Goal: Check status: Check status

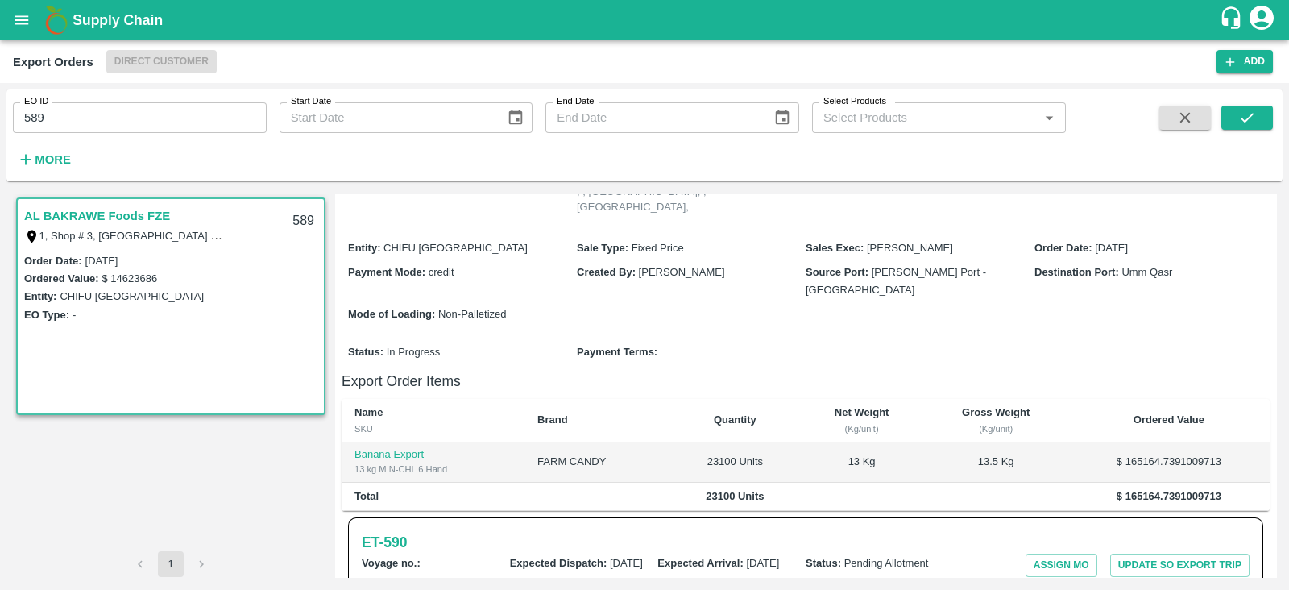
scroll to position [31, 0]
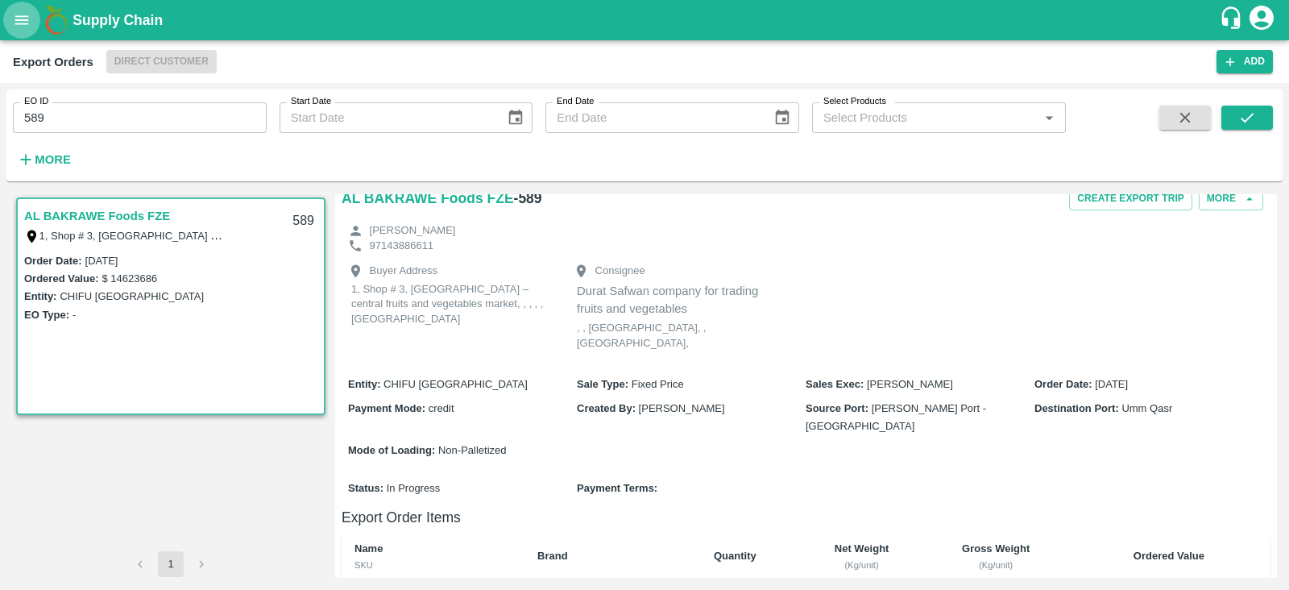
click at [28, 17] on icon "open drawer" at bounding box center [22, 20] width 18 height 18
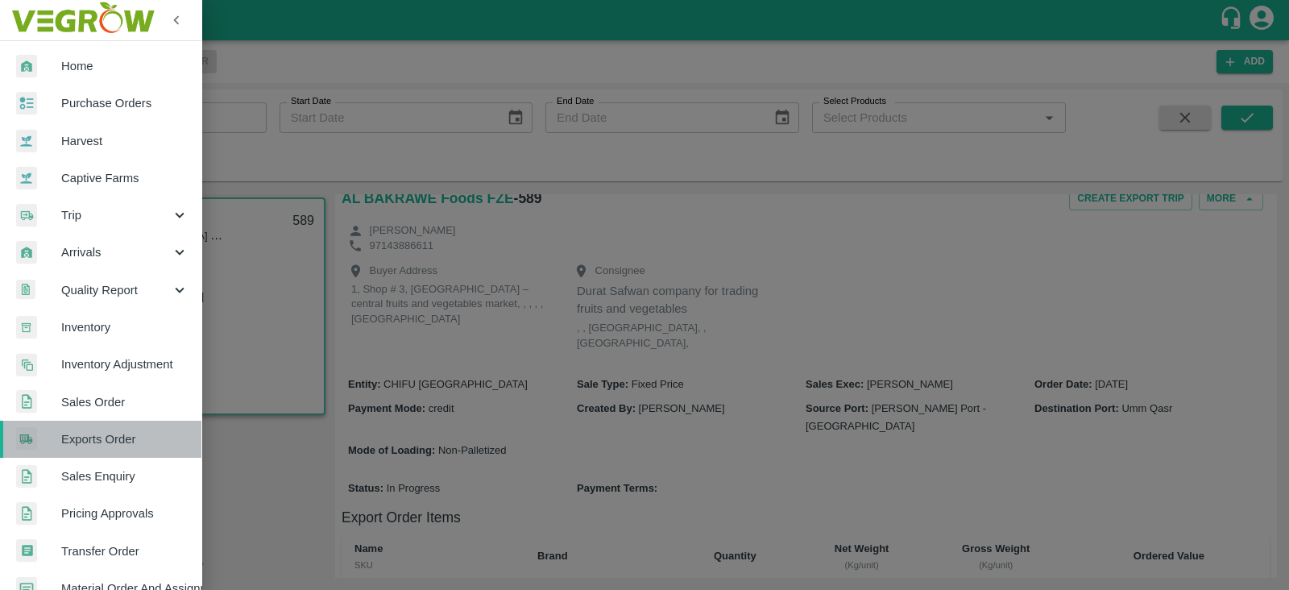
click at [121, 443] on span "Exports Order" at bounding box center [124, 439] width 127 height 18
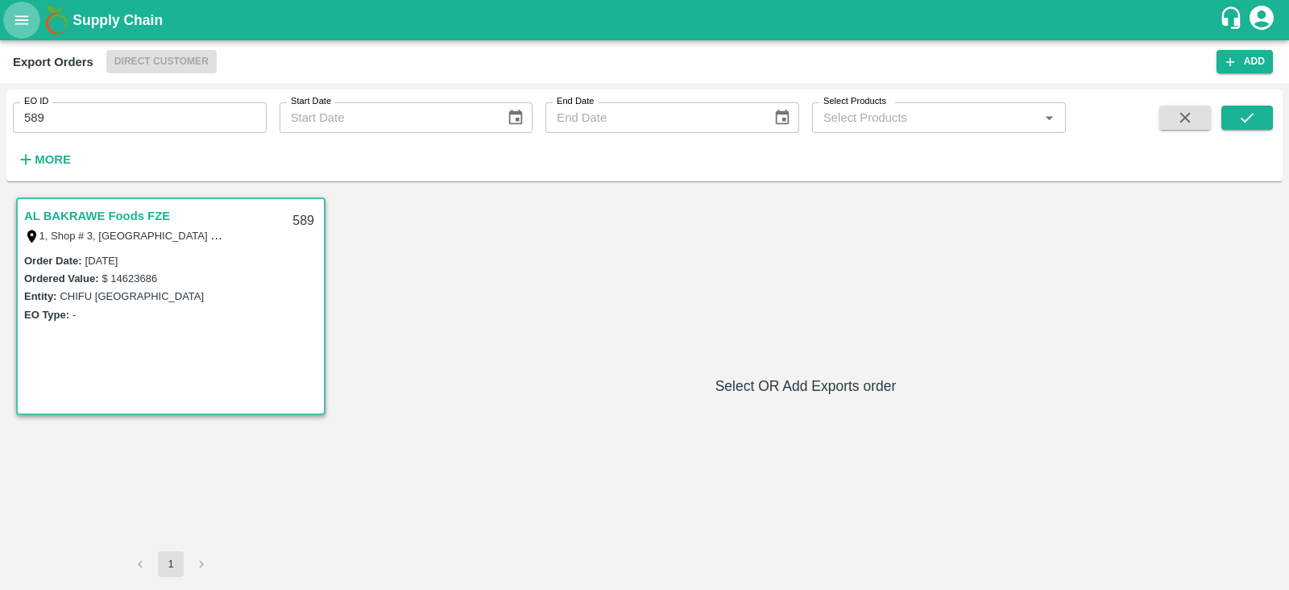
click at [23, 30] on button "open drawer" at bounding box center [21, 20] width 37 height 37
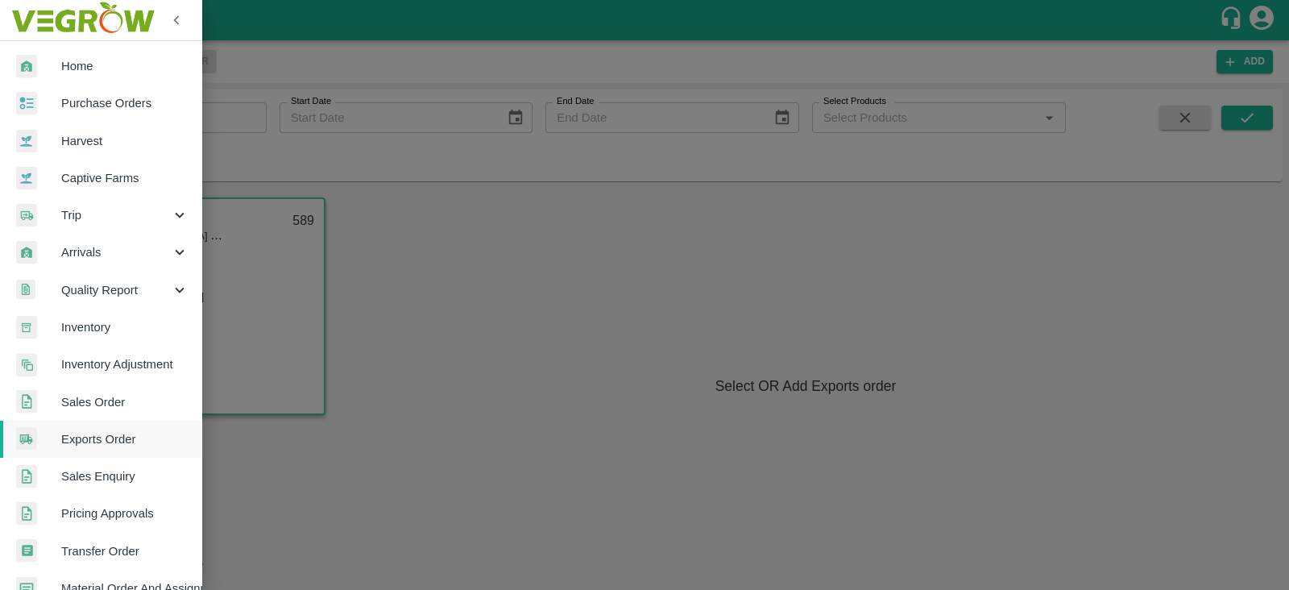
scroll to position [327, 0]
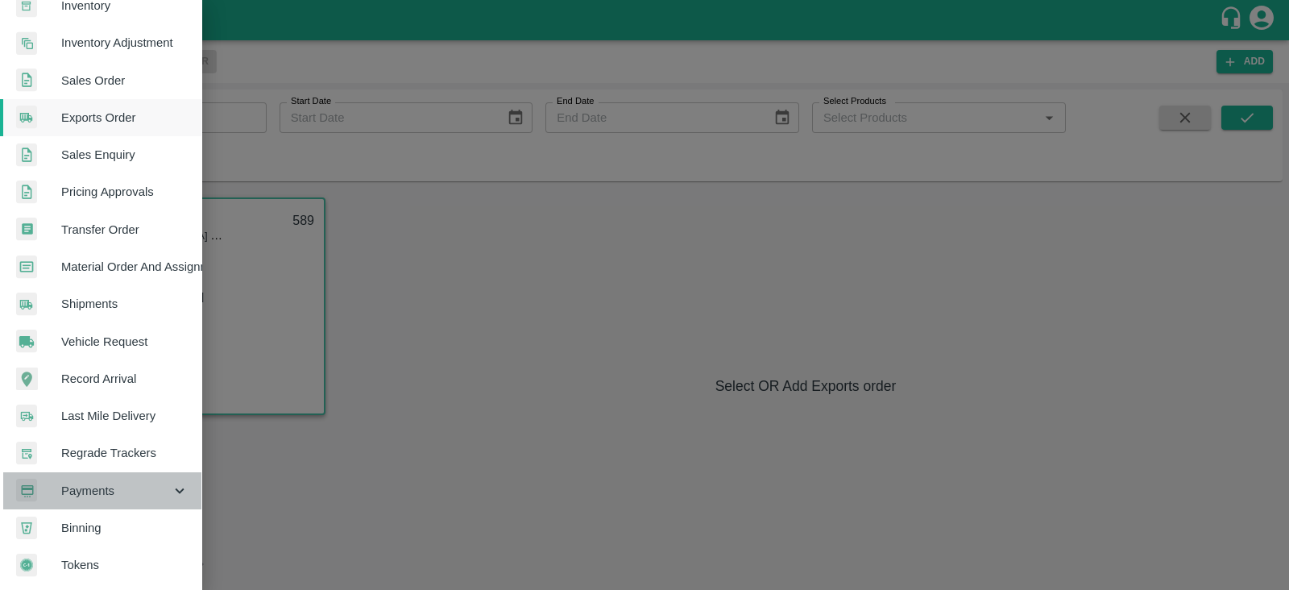
click at [139, 482] on span "Payments" at bounding box center [116, 491] width 110 height 18
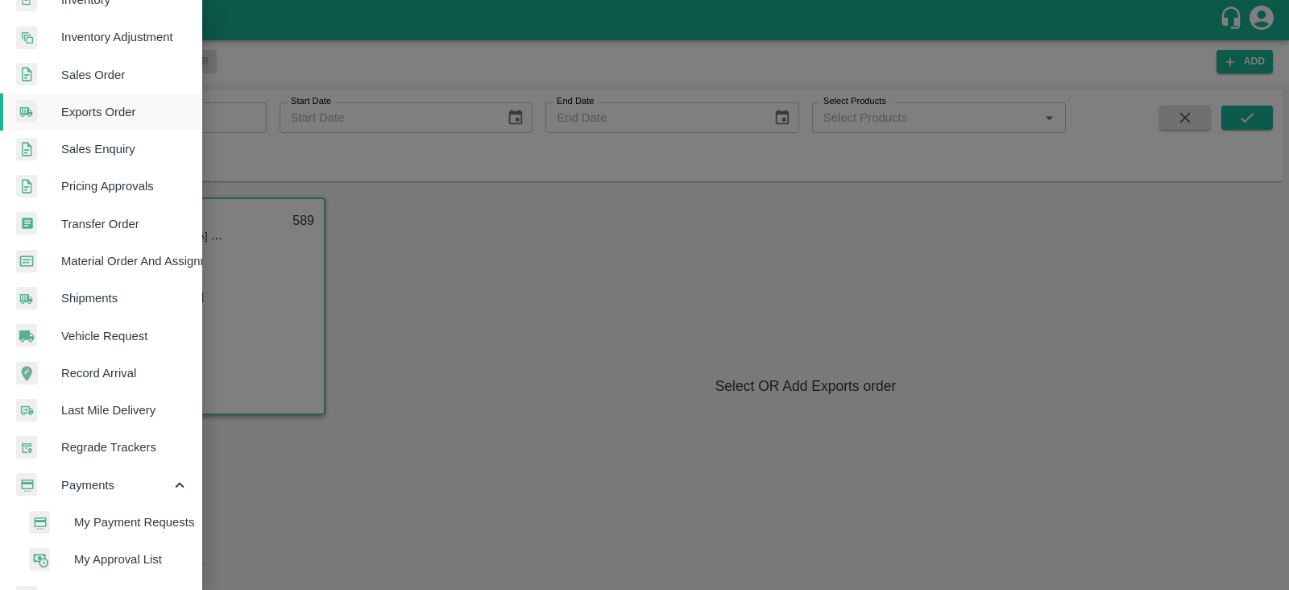
click at [180, 515] on span "My Payment Requests" at bounding box center [131, 522] width 114 height 18
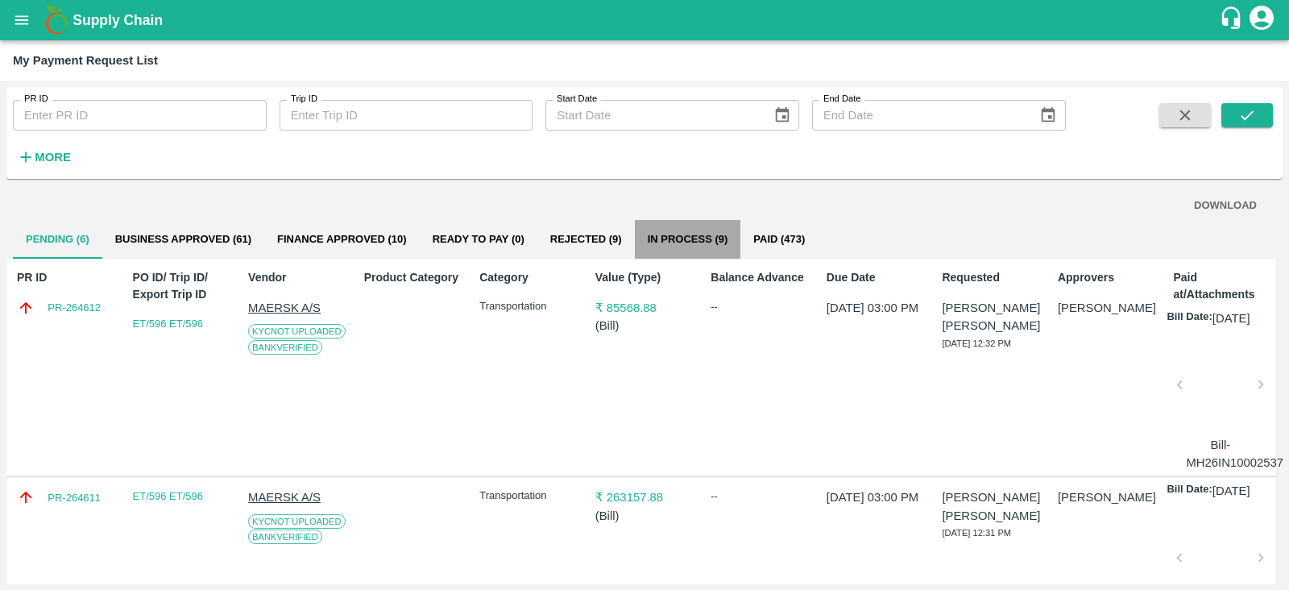
click at [712, 238] on button "In Process (9)" at bounding box center [688, 239] width 106 height 39
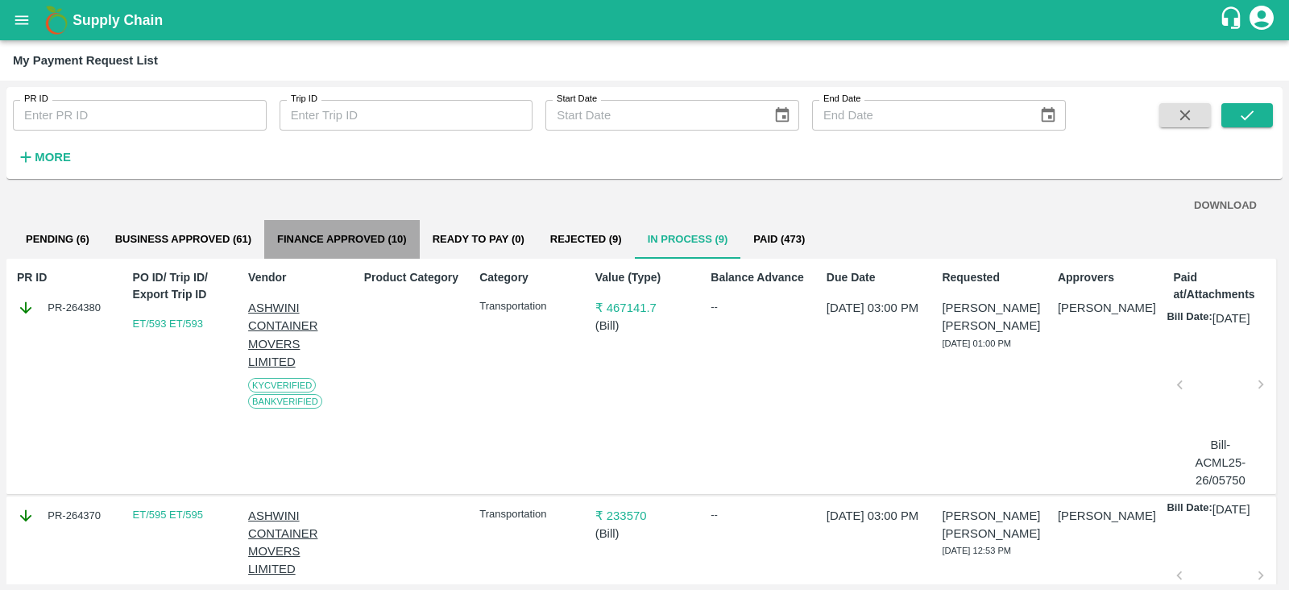
click at [350, 242] on button "Finance Approved (10)" at bounding box center [341, 239] width 155 height 39
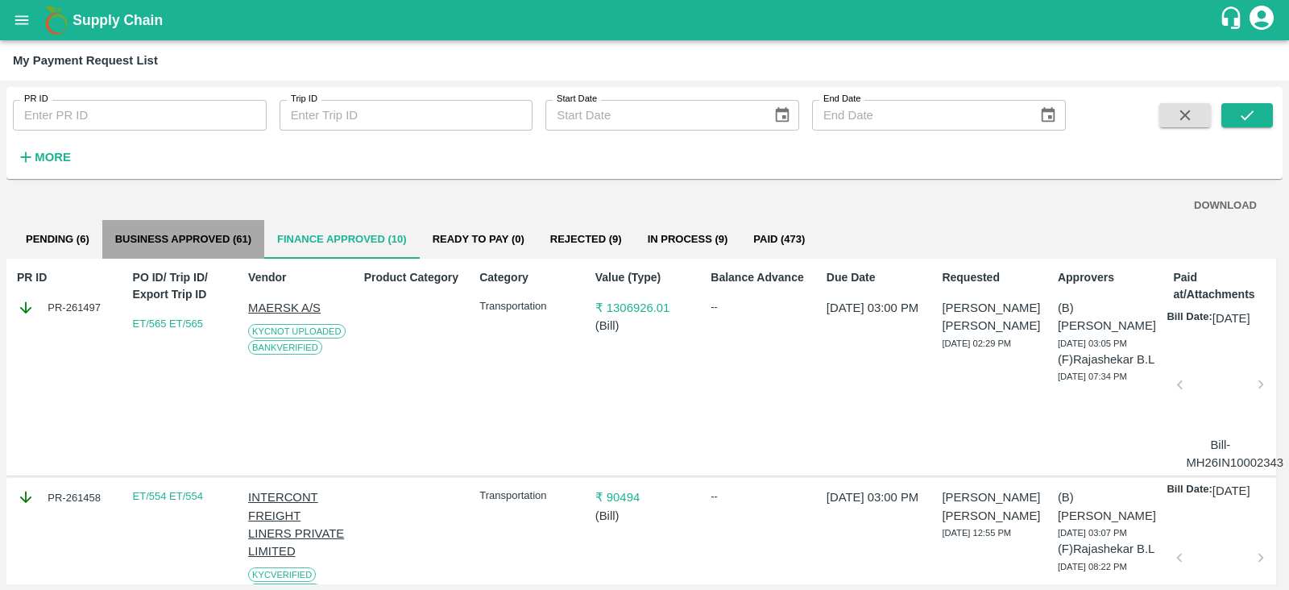
click at [238, 232] on button "Business Approved (61)" at bounding box center [183, 239] width 162 height 39
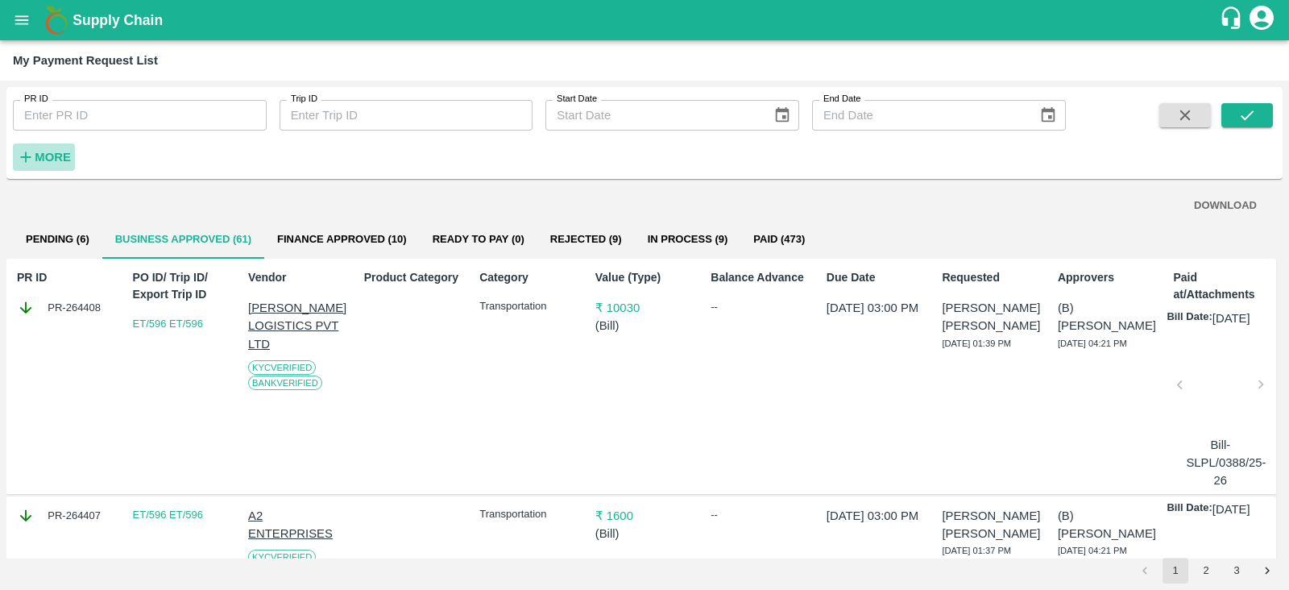
click at [43, 151] on strong "More" at bounding box center [53, 157] width 36 height 13
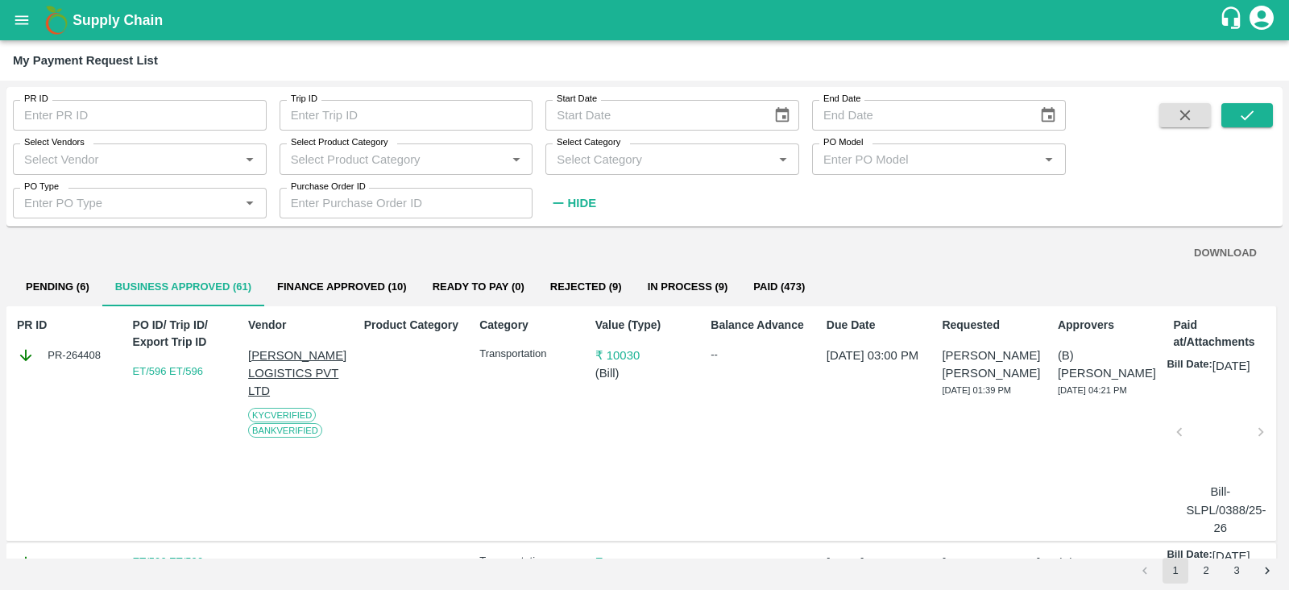
click at [139, 163] on input "Select Vendors" at bounding box center [126, 158] width 217 height 21
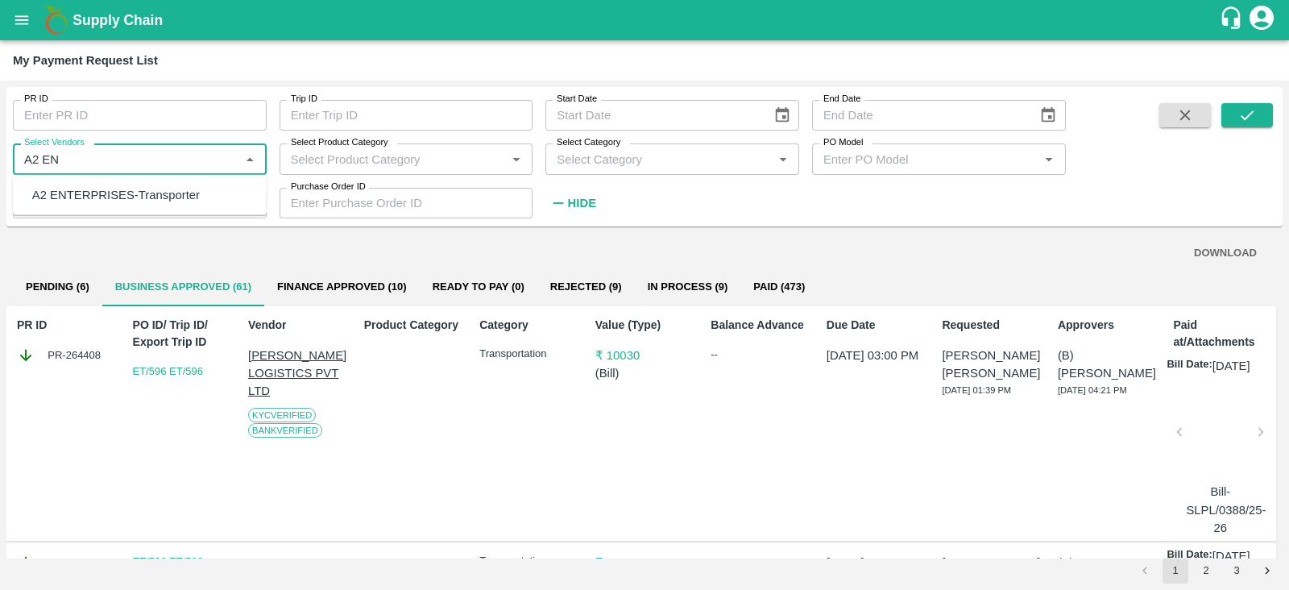
click at [152, 195] on div "A2 ENTERPRISES-Transporter" at bounding box center [116, 195] width 168 height 18
type input "A2 ENTERPRISES-Transporter"
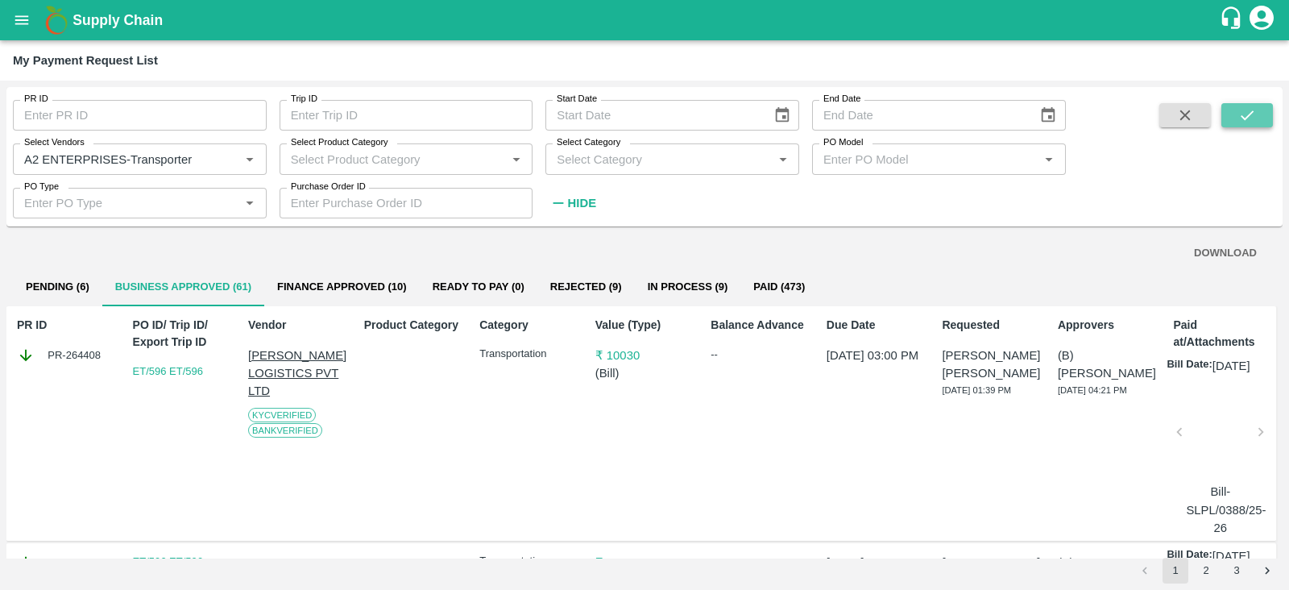
click at [1250, 114] on icon "submit" at bounding box center [1247, 115] width 18 height 18
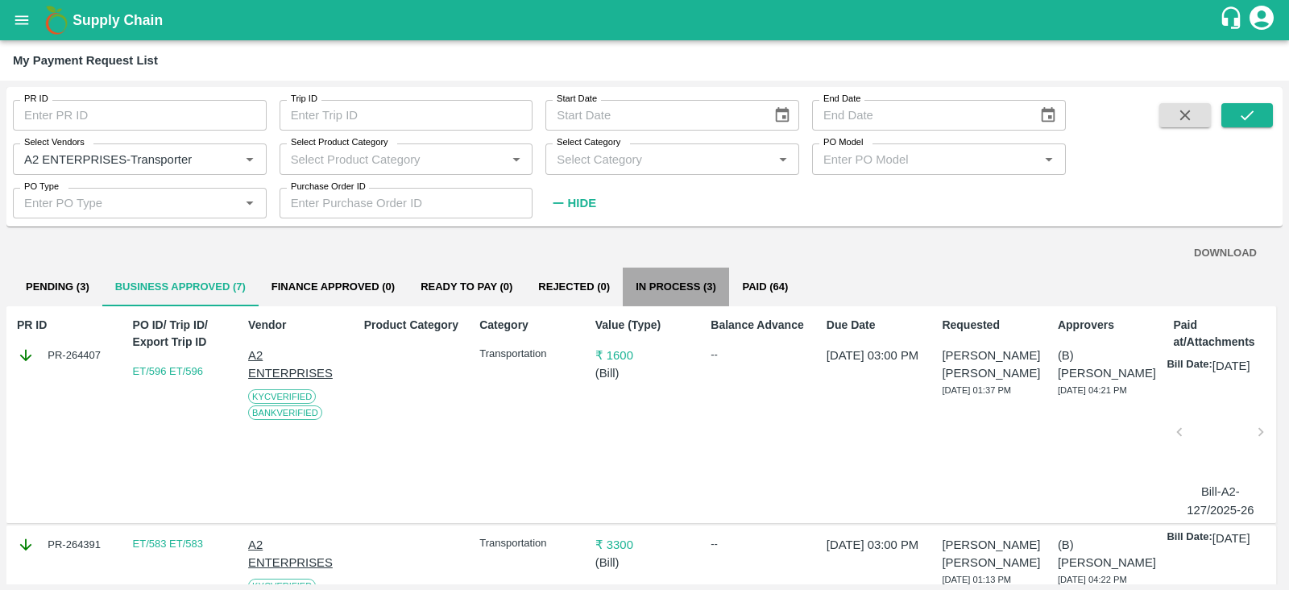
click at [694, 290] on button "In Process (3)" at bounding box center [676, 286] width 106 height 39
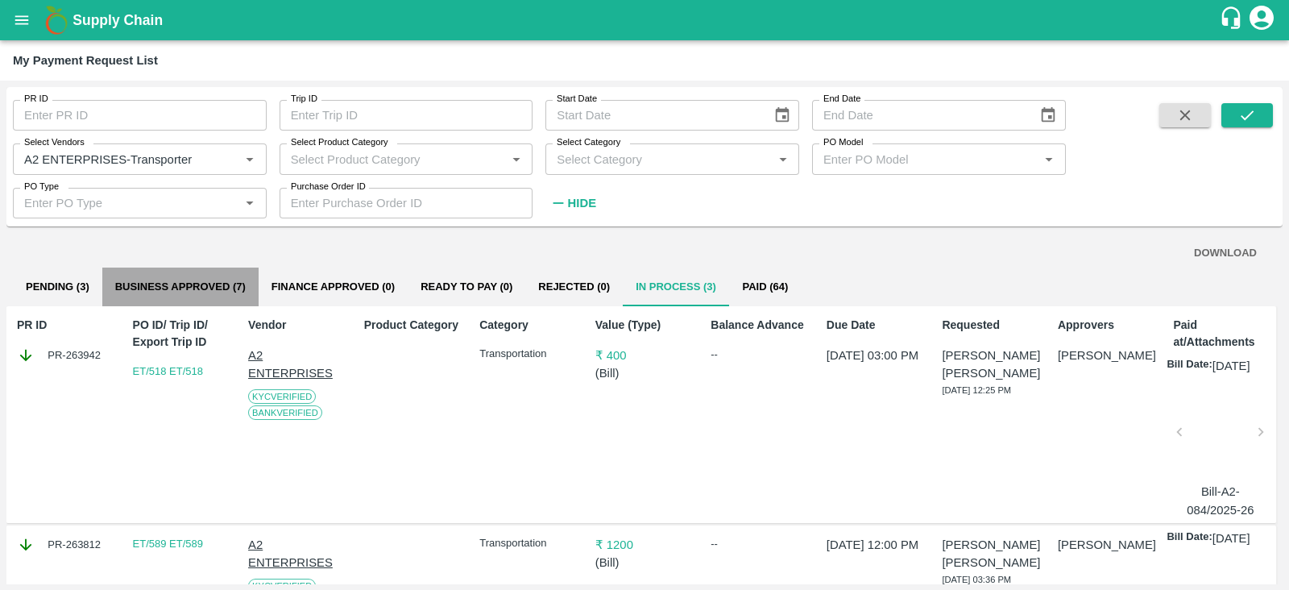
click at [197, 279] on button "Business Approved (7)" at bounding box center [180, 286] width 156 height 39
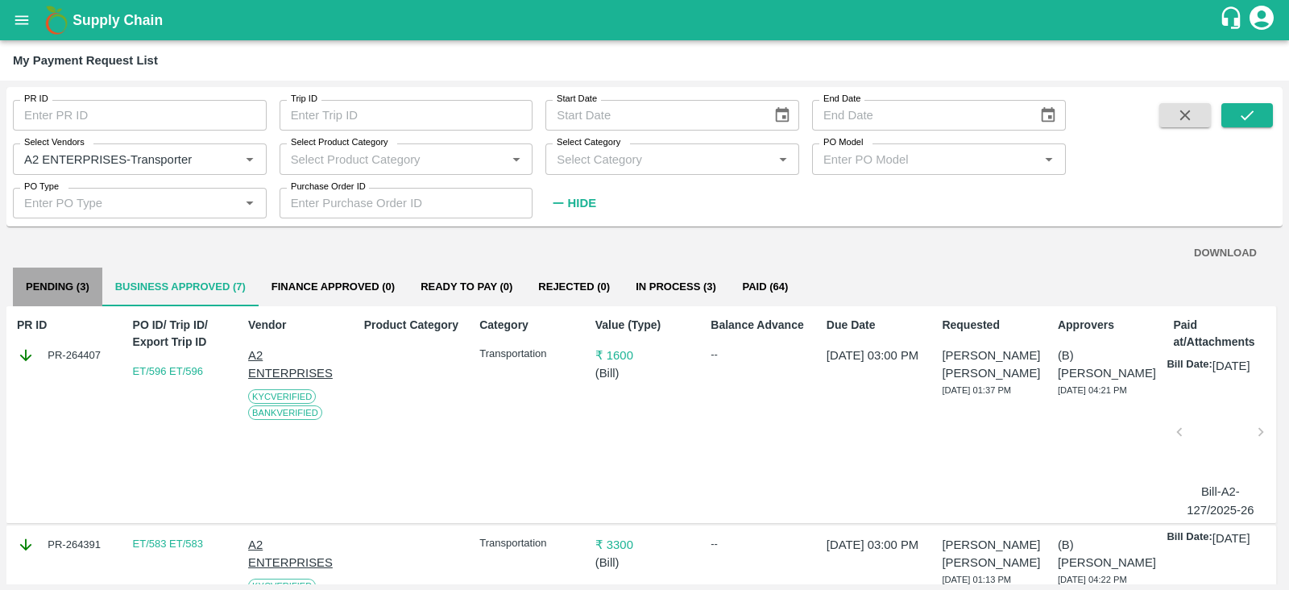
click at [76, 283] on button "Pending (3)" at bounding box center [57, 286] width 89 height 39
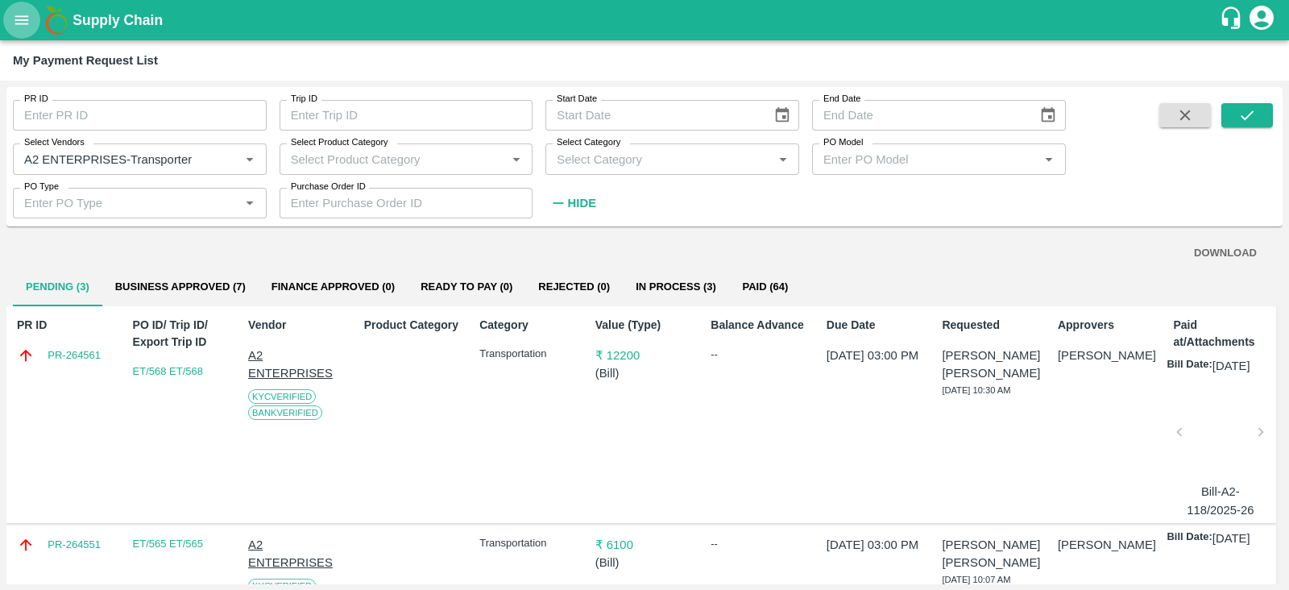
click at [19, 28] on icon "open drawer" at bounding box center [22, 20] width 18 height 18
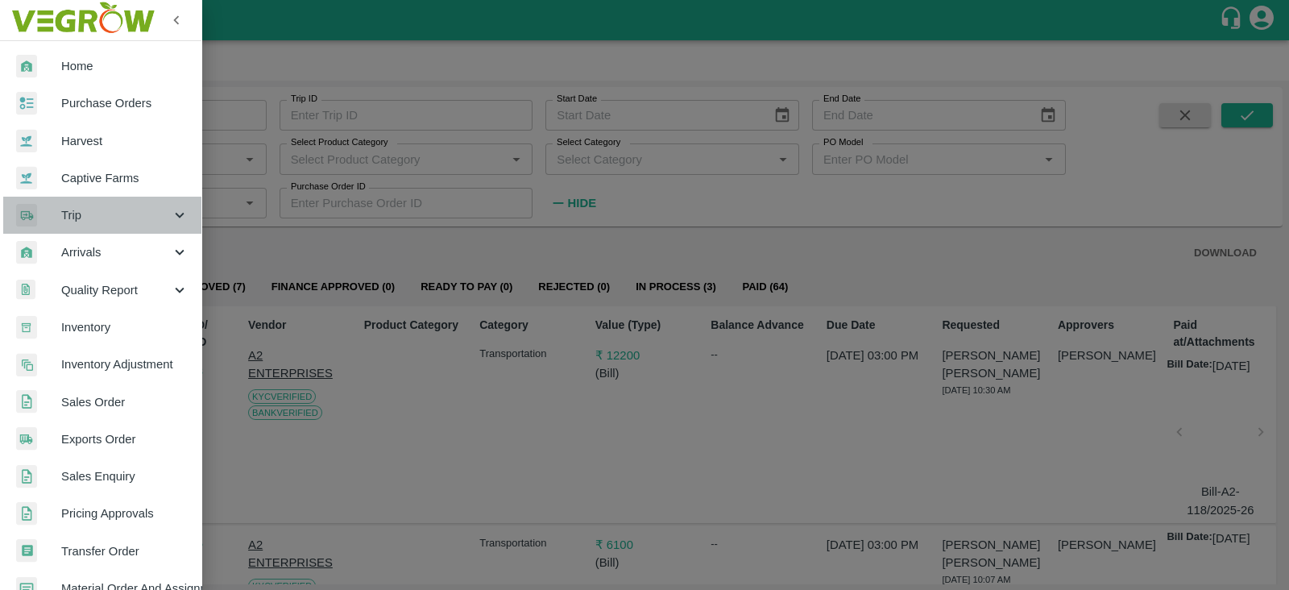
click at [157, 223] on span "Trip" at bounding box center [116, 215] width 110 height 18
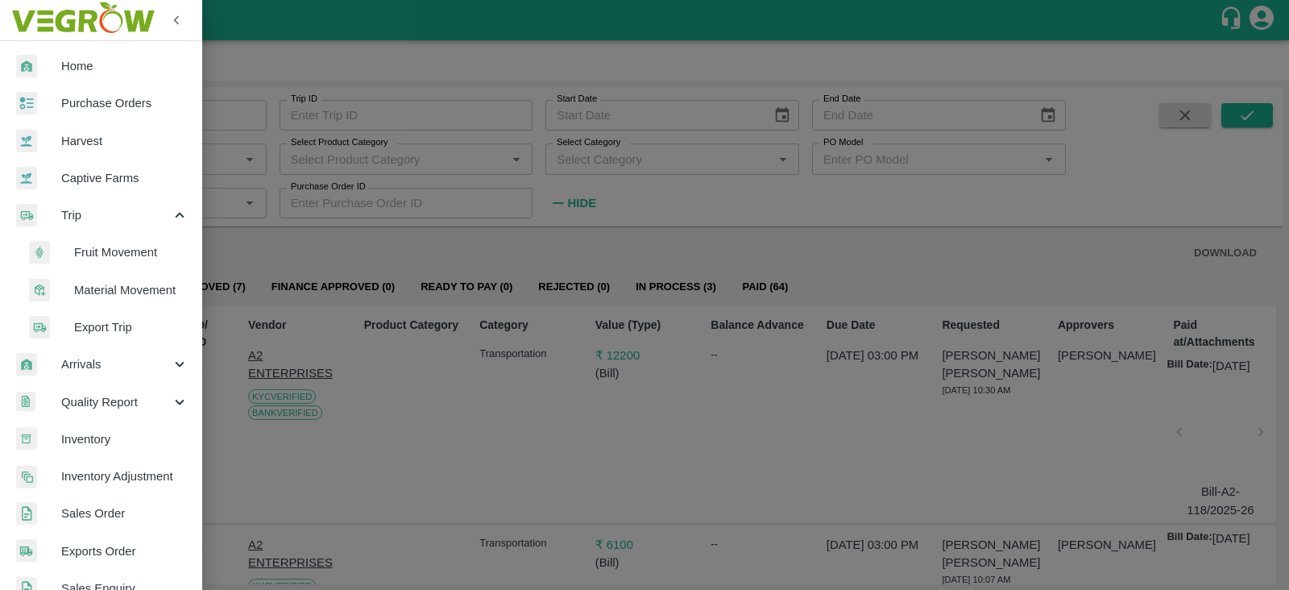
click at [121, 324] on span "Export Trip" at bounding box center [131, 327] width 114 height 18
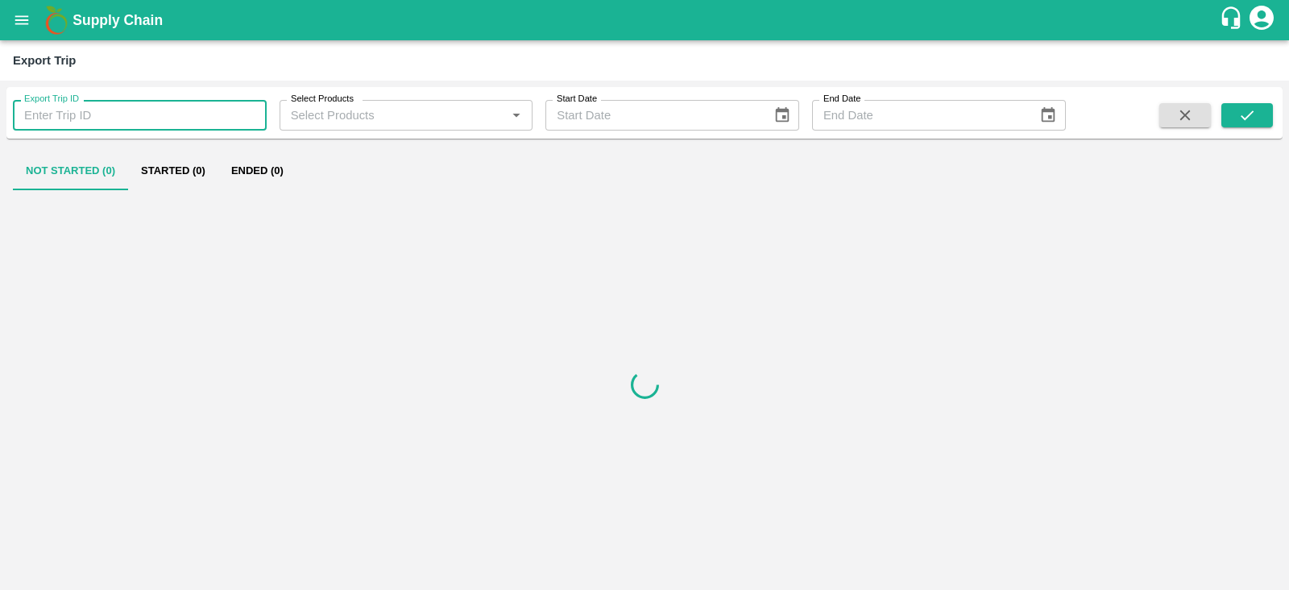
click at [151, 122] on input "Export Trip ID" at bounding box center [140, 115] width 254 height 31
type input "546"
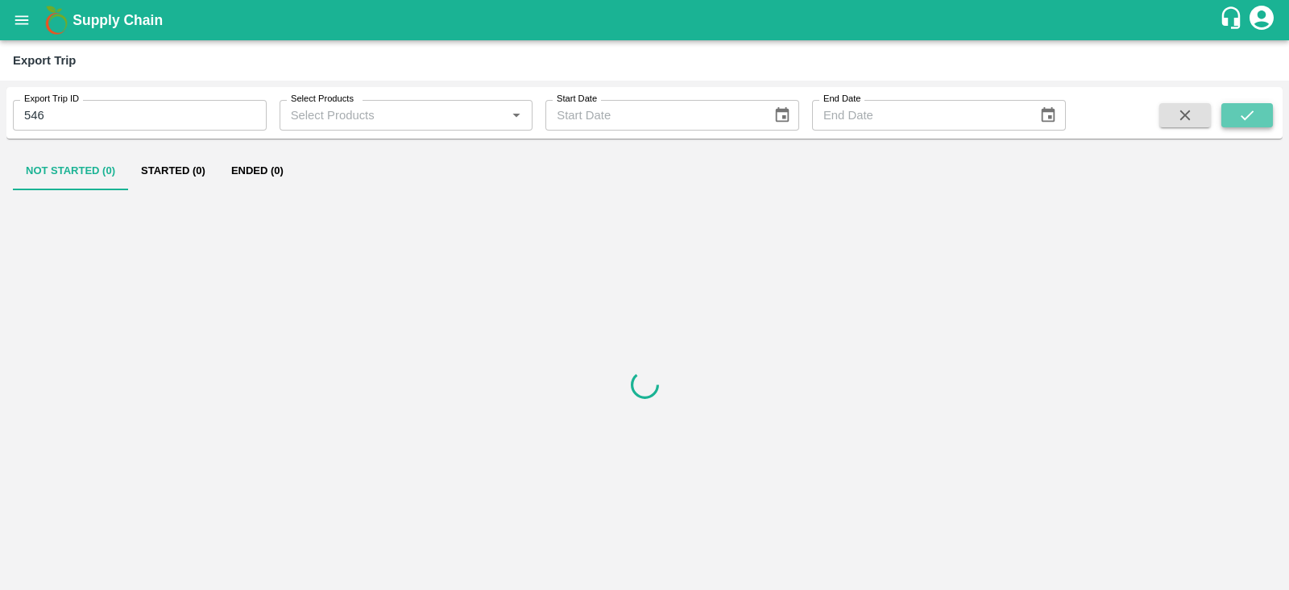
click at [1247, 110] on icon "submit" at bounding box center [1247, 115] width 18 height 18
click at [267, 166] on button "Ended (1)" at bounding box center [257, 170] width 78 height 39
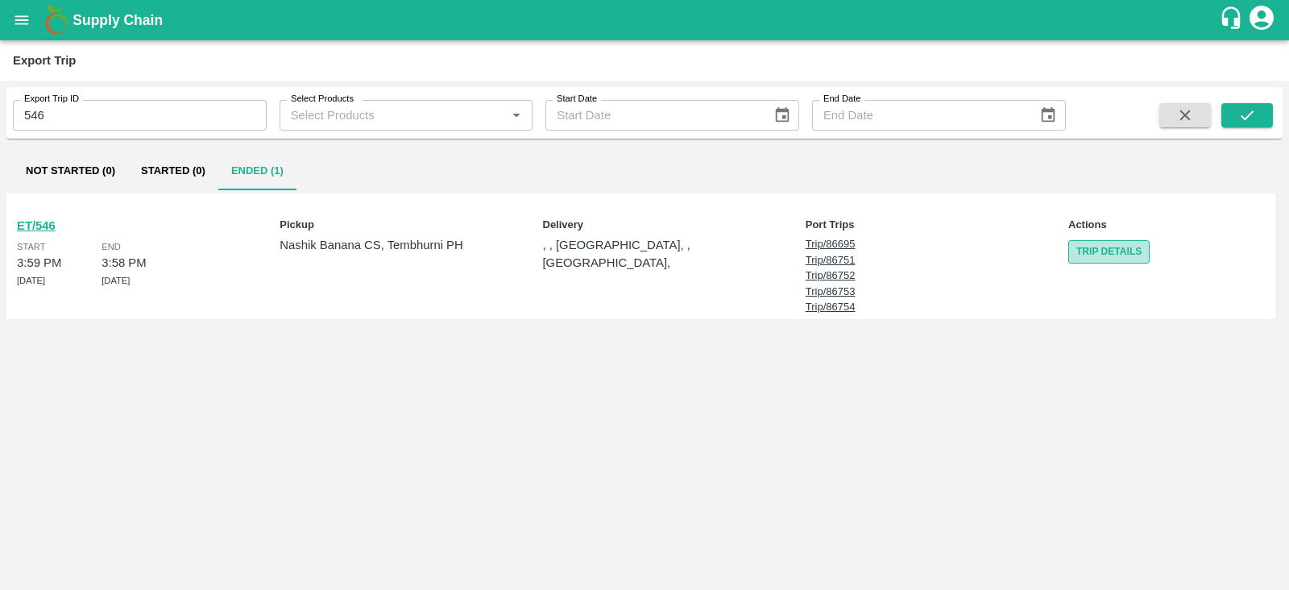
click at [1086, 253] on link "Trip Details" at bounding box center [1108, 251] width 81 height 23
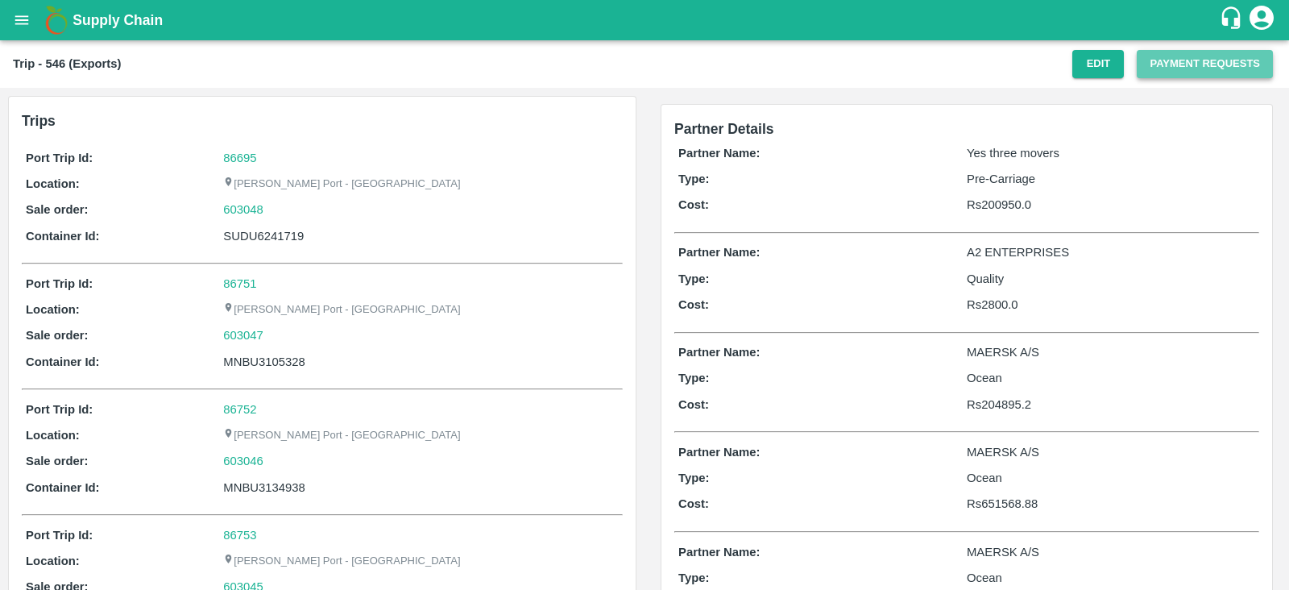
click at [1190, 65] on button "Payment Requests" at bounding box center [1204, 64] width 136 height 28
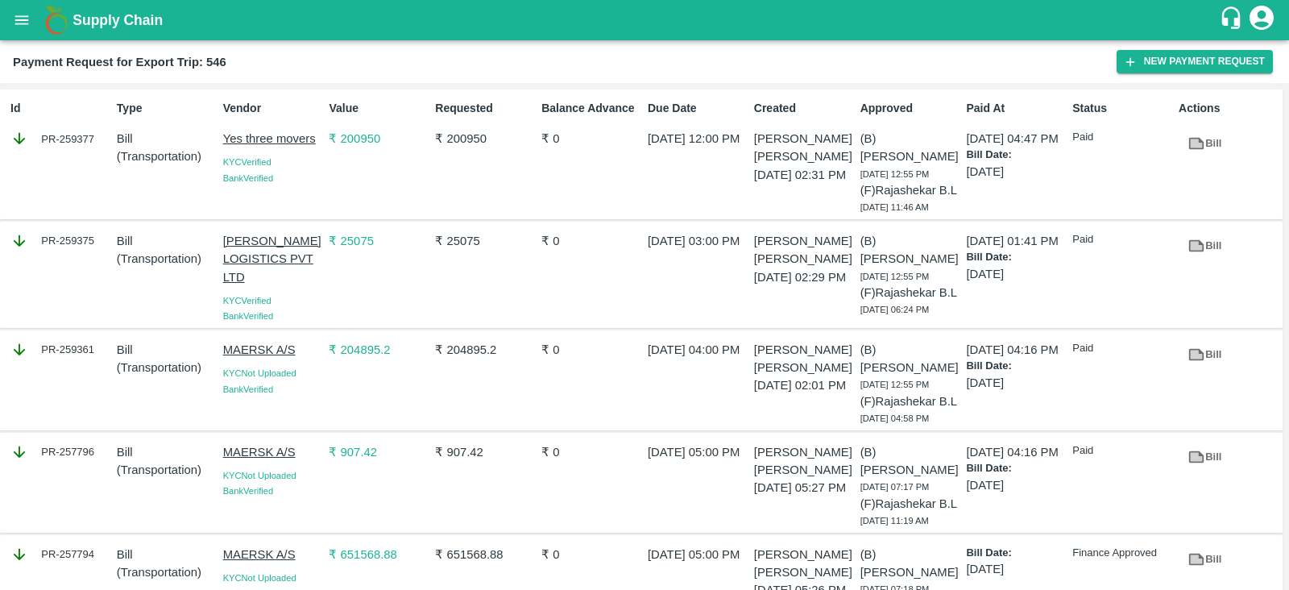
scroll to position [65, 0]
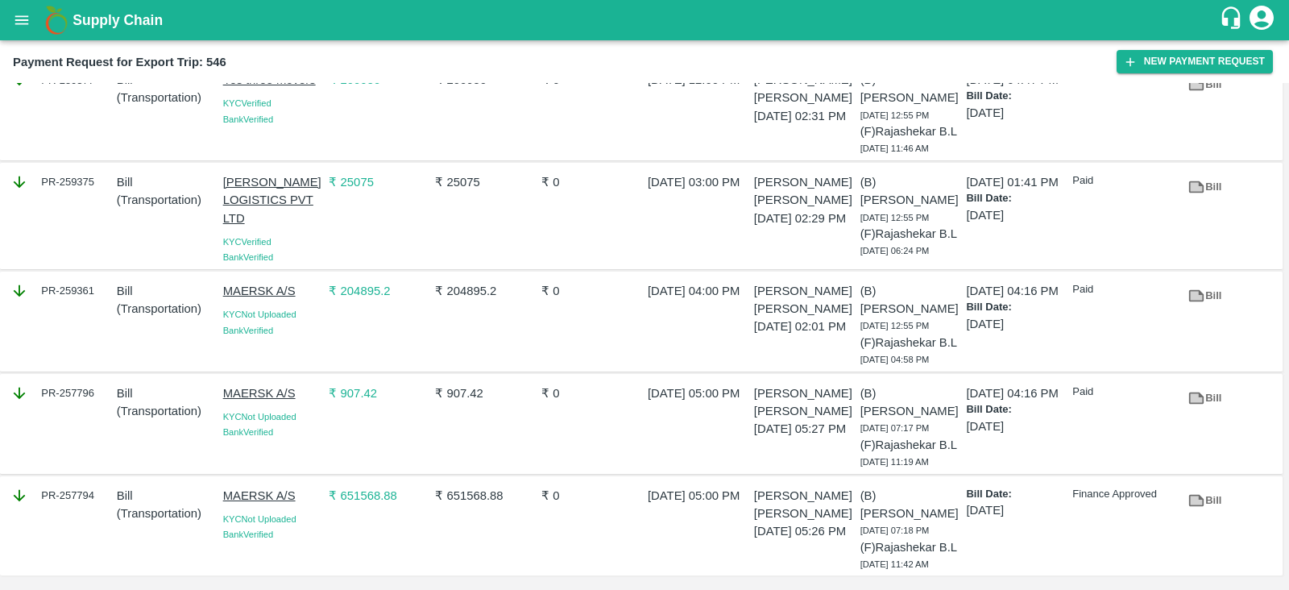
click at [1201, 304] on icon at bounding box center [1196, 296] width 18 height 18
